Goal: Task Accomplishment & Management: Use online tool/utility

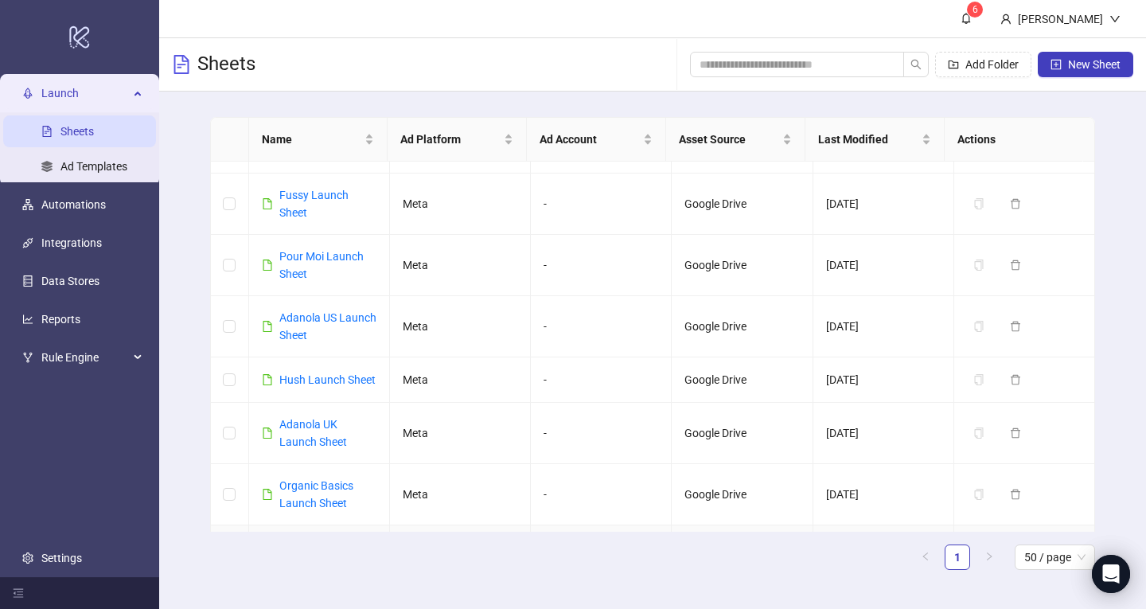
scroll to position [1776, 0]
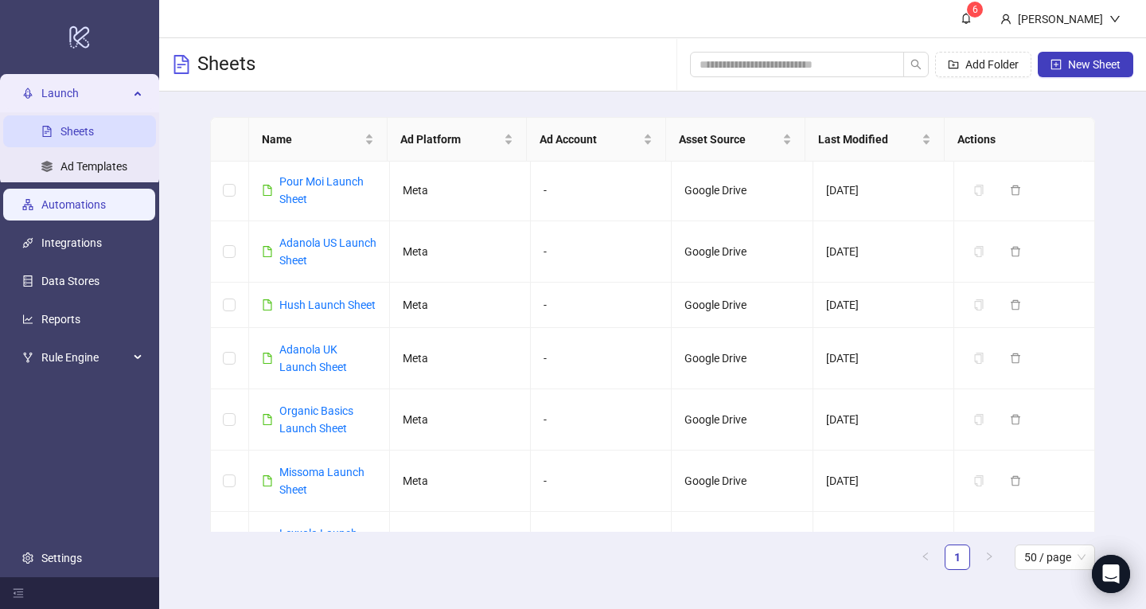
click at [41, 198] on link "Automations" at bounding box center [73, 204] width 64 height 13
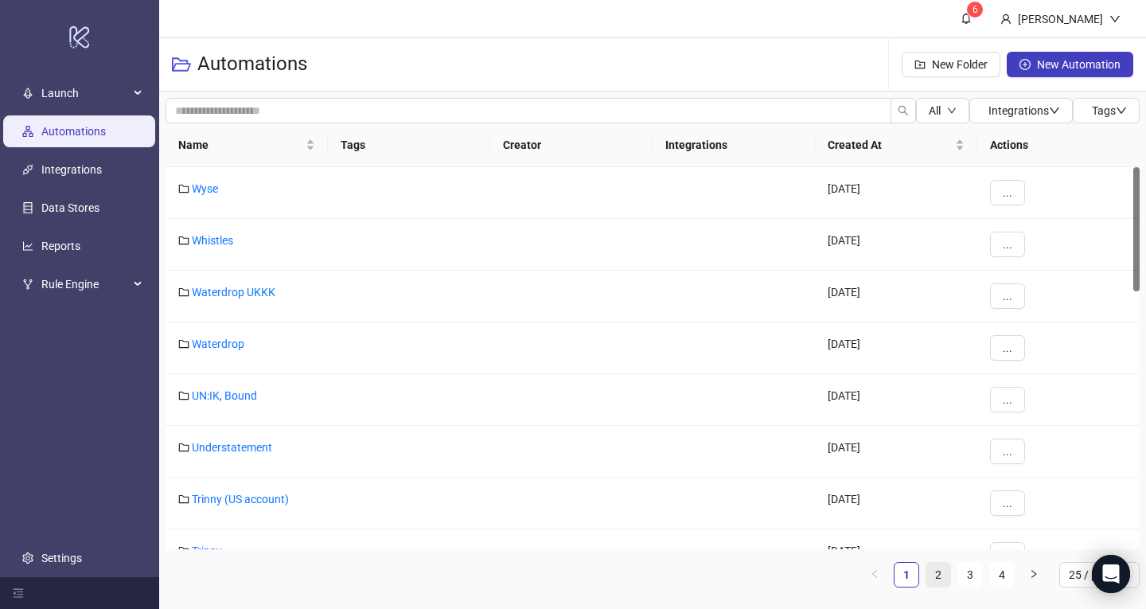
click at [937, 575] on link "2" at bounding box center [938, 575] width 24 height 24
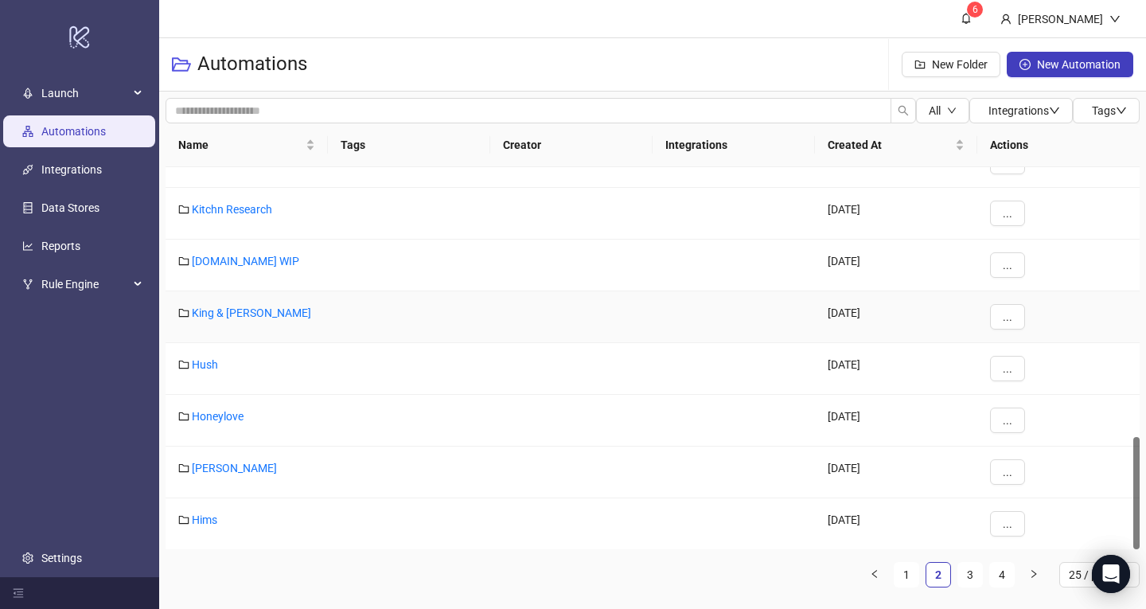
scroll to position [911, 0]
click at [207, 526] on div "Hims" at bounding box center [247, 523] width 162 height 52
click at [204, 520] on link "Hims" at bounding box center [204, 519] width 25 height 13
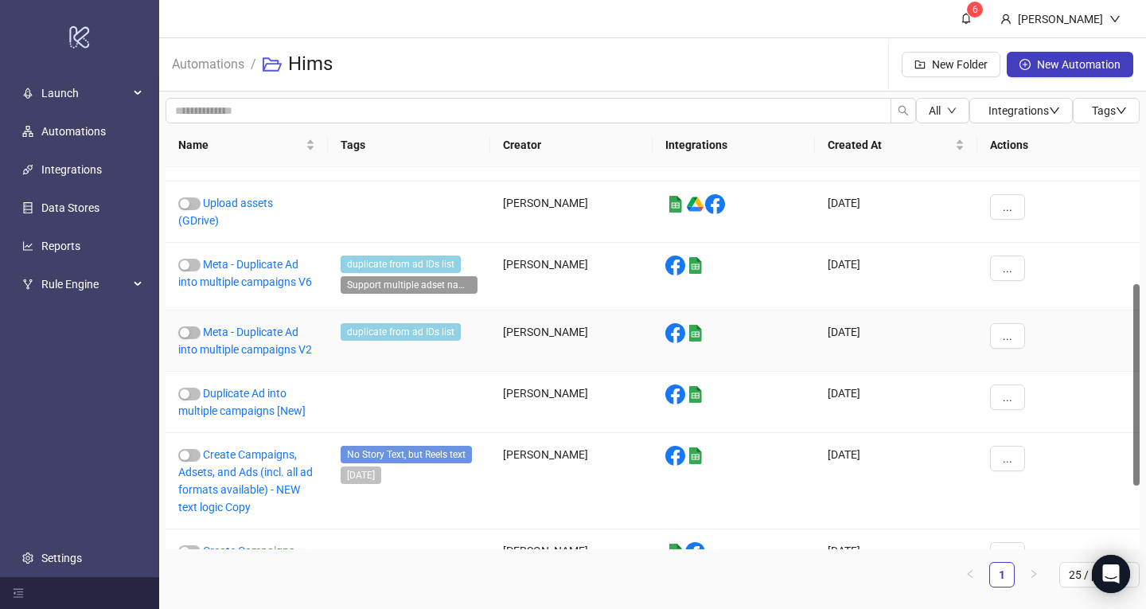
scroll to position [222, 0]
click at [260, 264] on link "Meta - Duplicate Ad into multiple campaigns V6" at bounding box center [245, 272] width 134 height 30
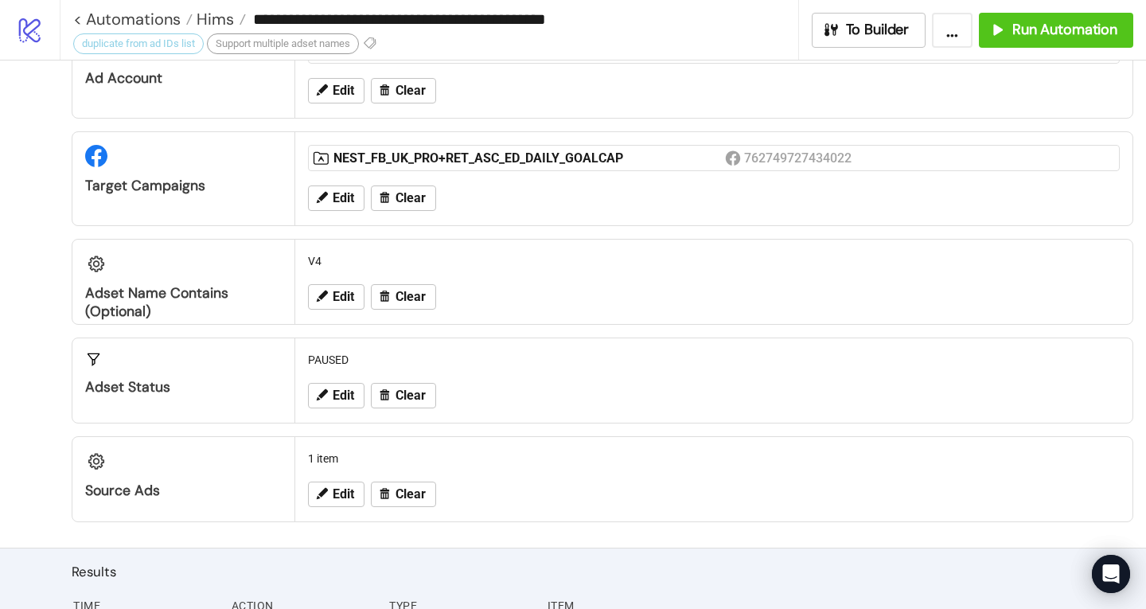
scroll to position [134, 0]
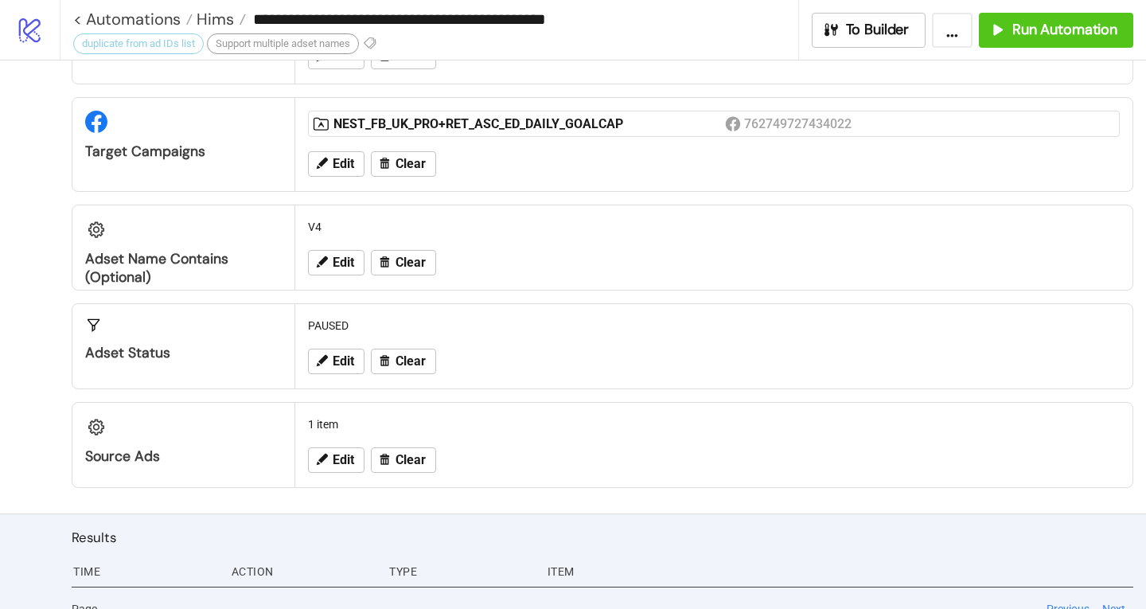
scroll to position [134, 0]
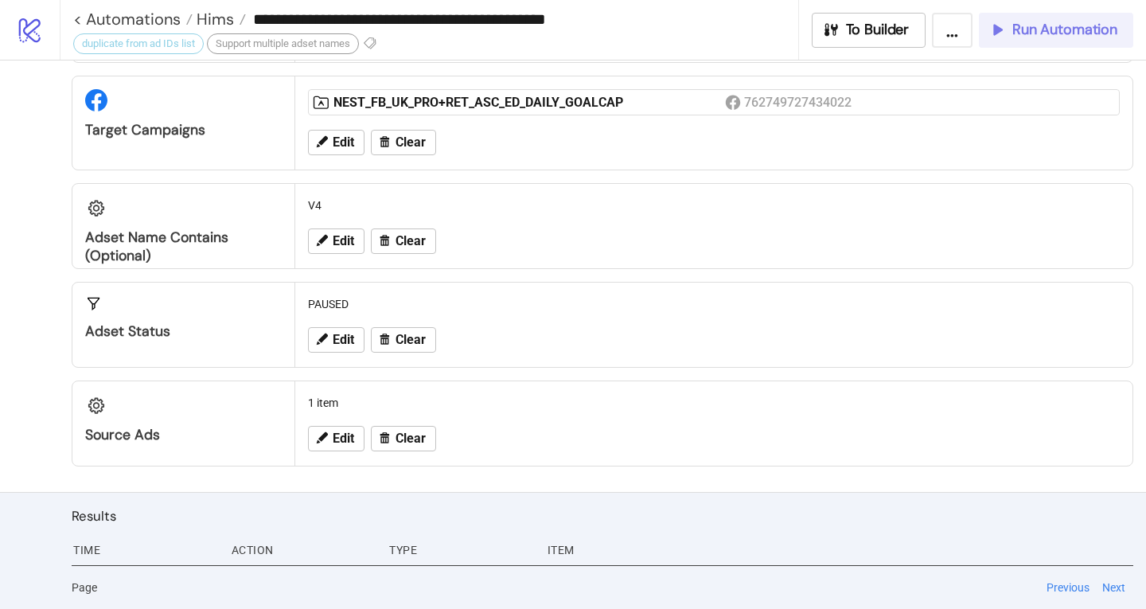
click at [1021, 29] on span "Run Automation" at bounding box center [1064, 30] width 105 height 18
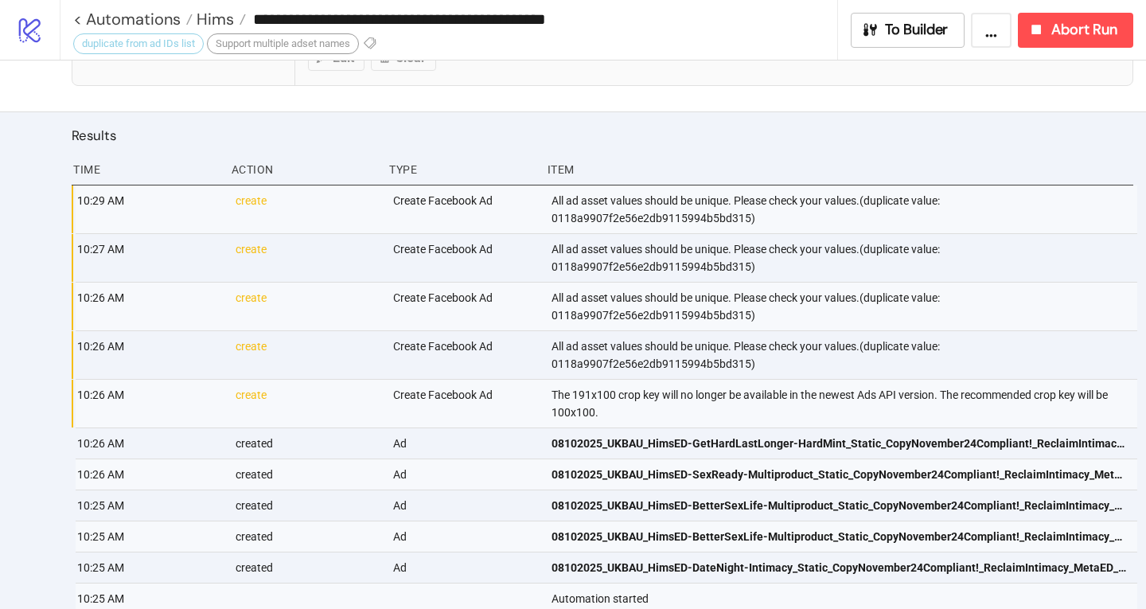
scroll to position [563, 0]
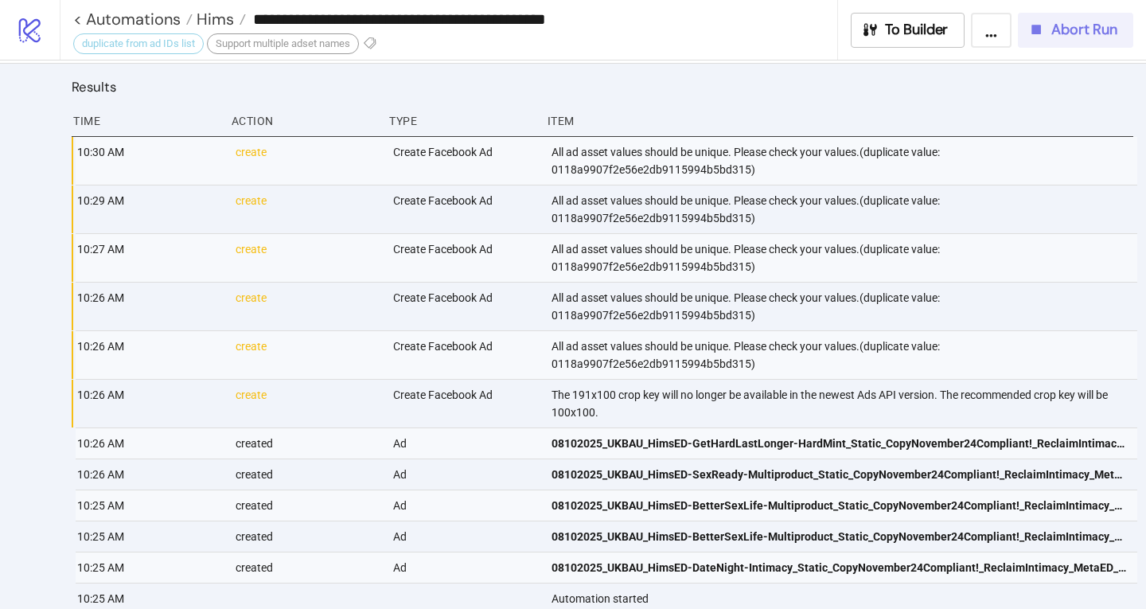
click at [1059, 35] on span "Abort Run" at bounding box center [1084, 30] width 66 height 18
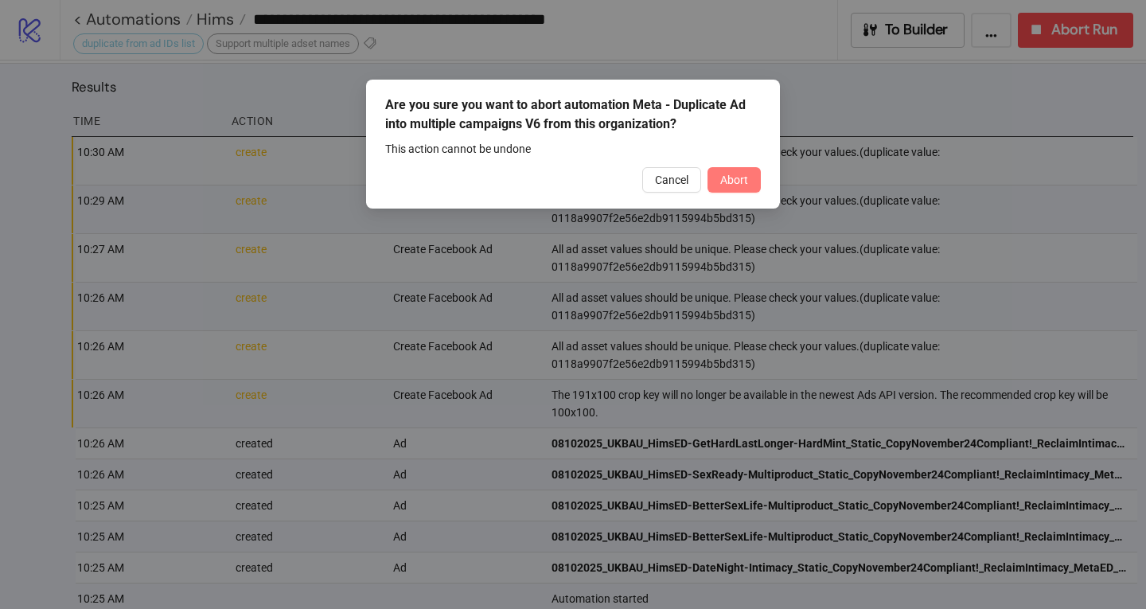
click at [738, 181] on span "Abort" at bounding box center [734, 179] width 28 height 13
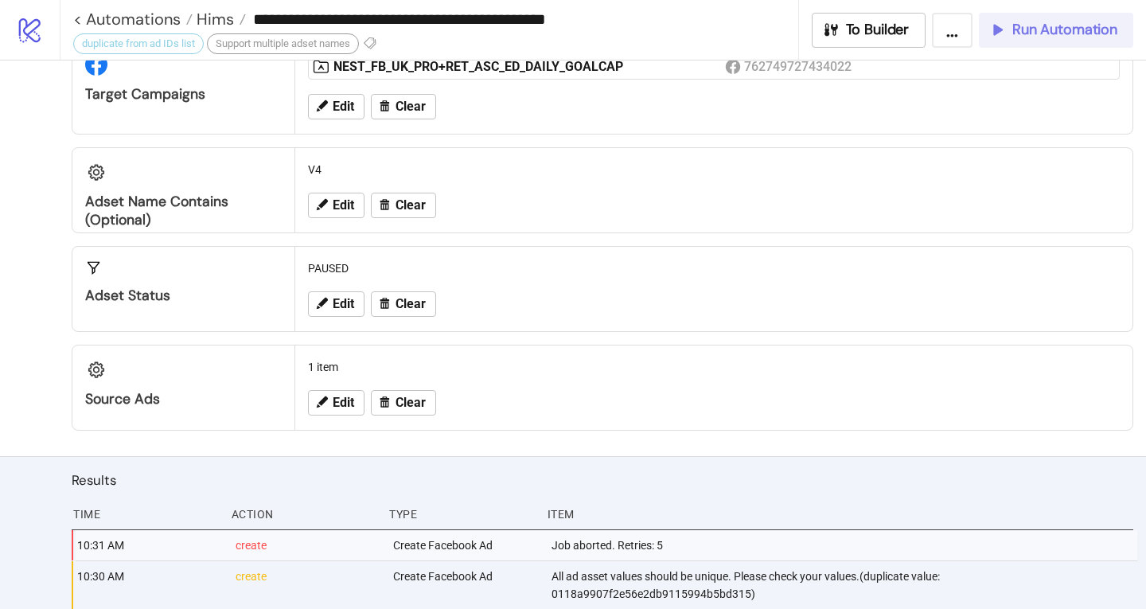
scroll to position [173, 0]
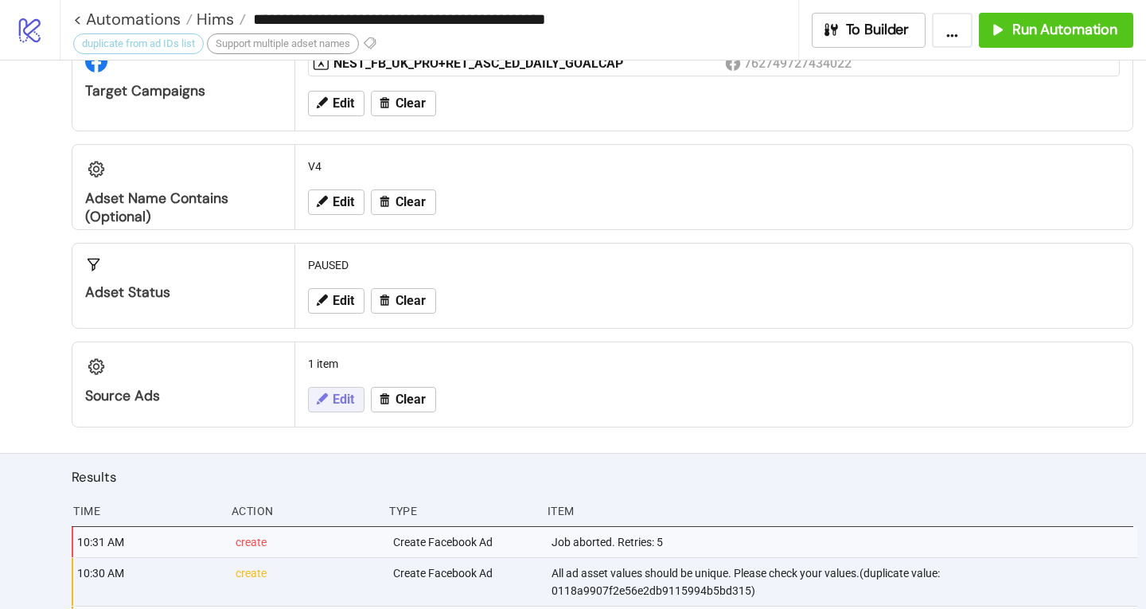
click at [324, 400] on icon at bounding box center [321, 399] width 14 height 14
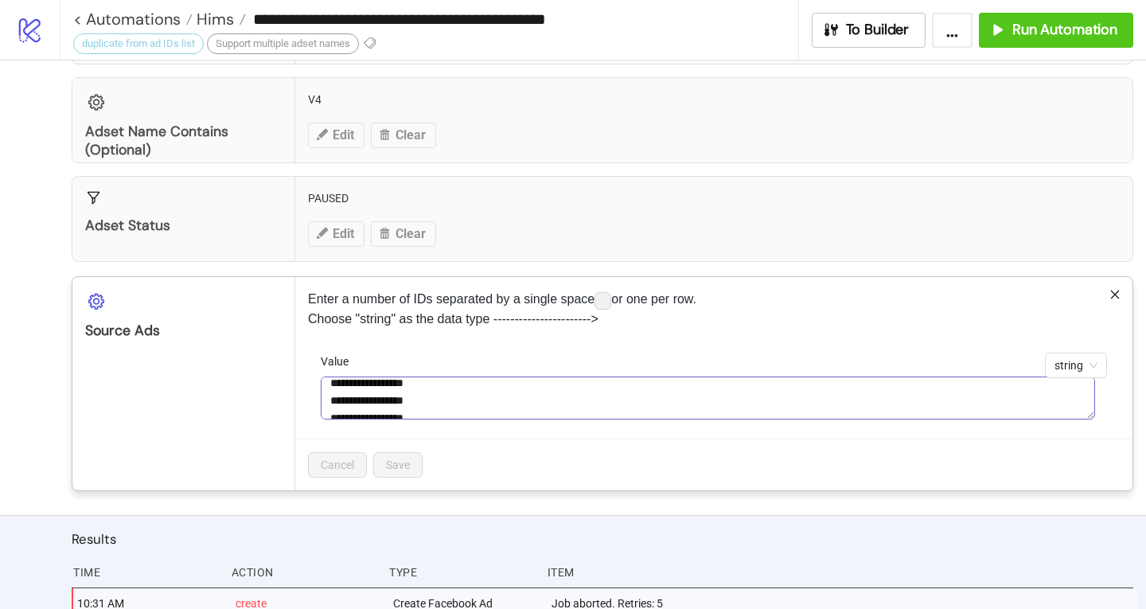
scroll to position [8, 0]
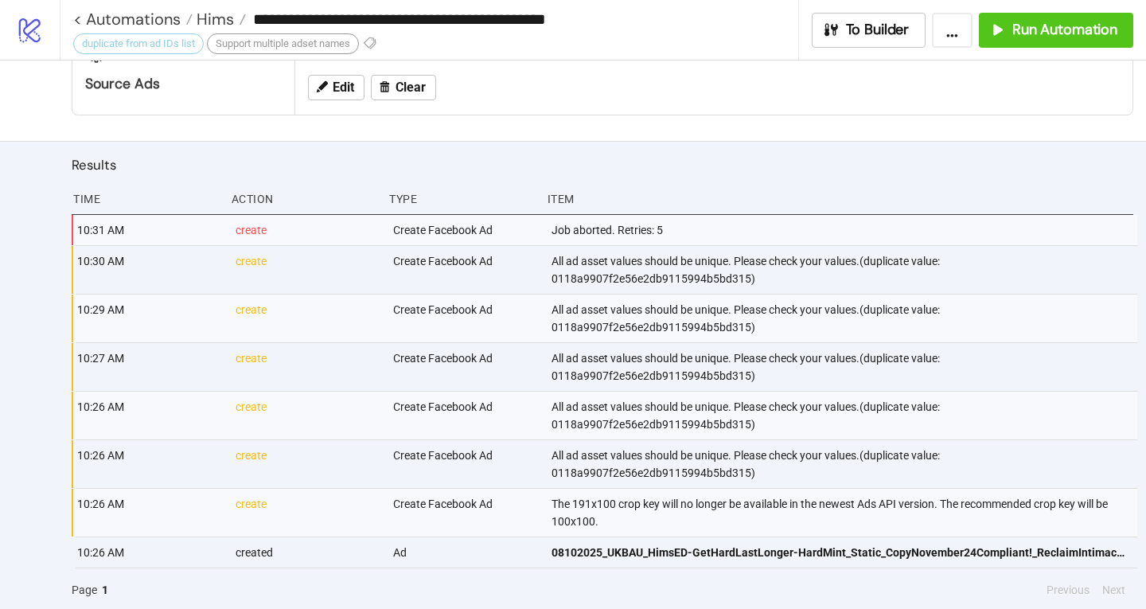
scroll to position [487, 0]
